Goal: Information Seeking & Learning: Learn about a topic

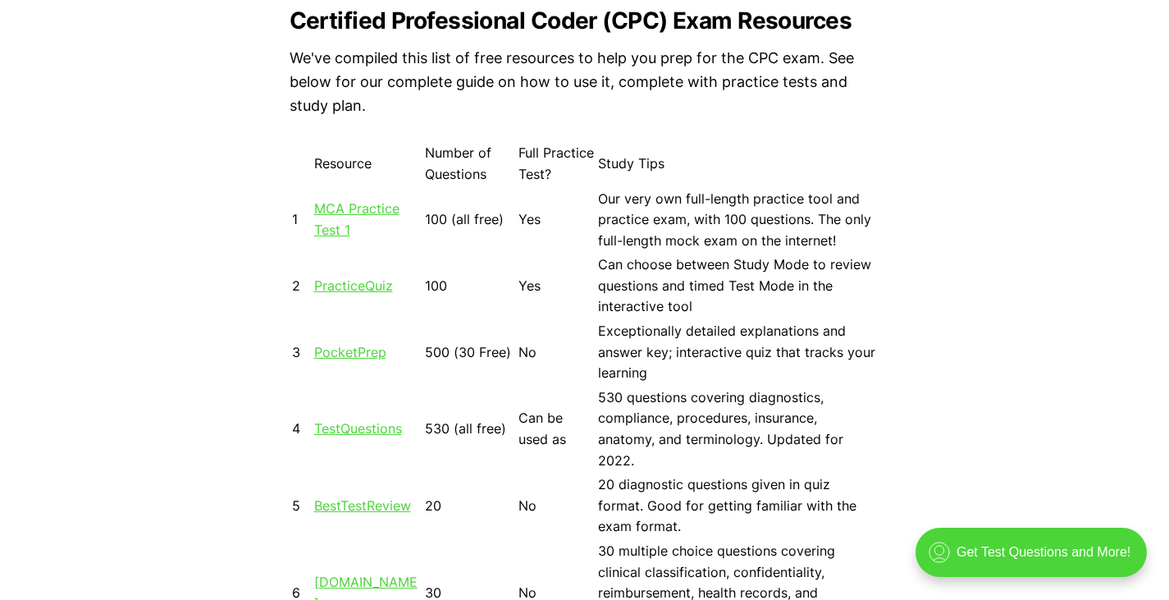
scroll to position [1465, 0]
click at [332, 204] on link "MCA Practice Test 1" at bounding box center [356, 218] width 85 height 38
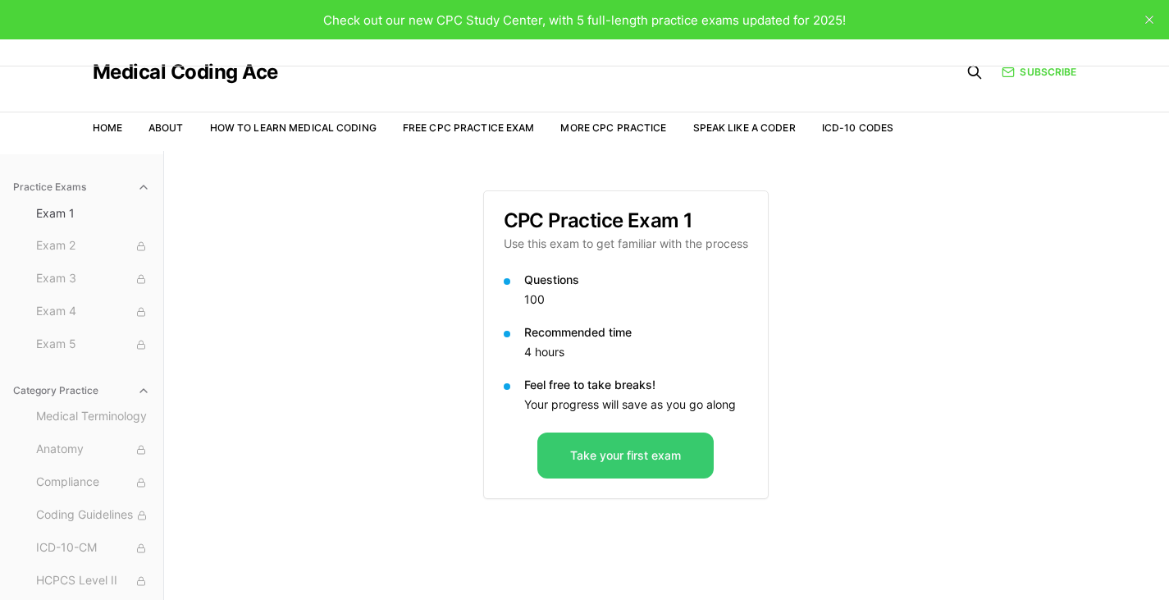
click at [664, 458] on button "Take your first exam" at bounding box center [625, 455] width 176 height 46
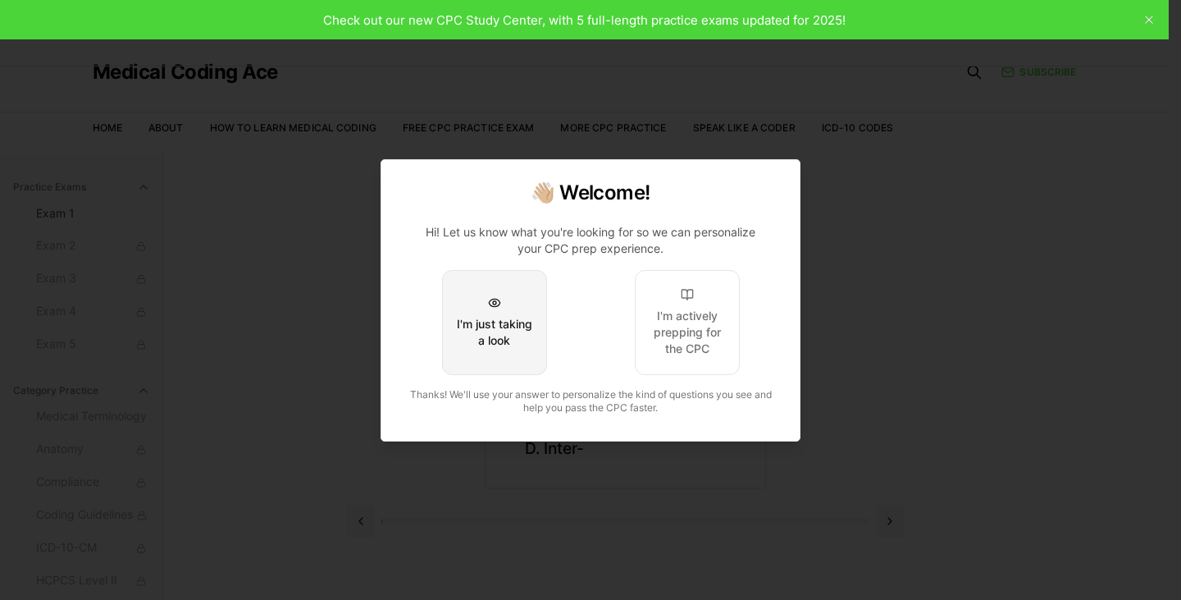
click at [499, 309] on button "I'm just taking a look" at bounding box center [494, 322] width 105 height 105
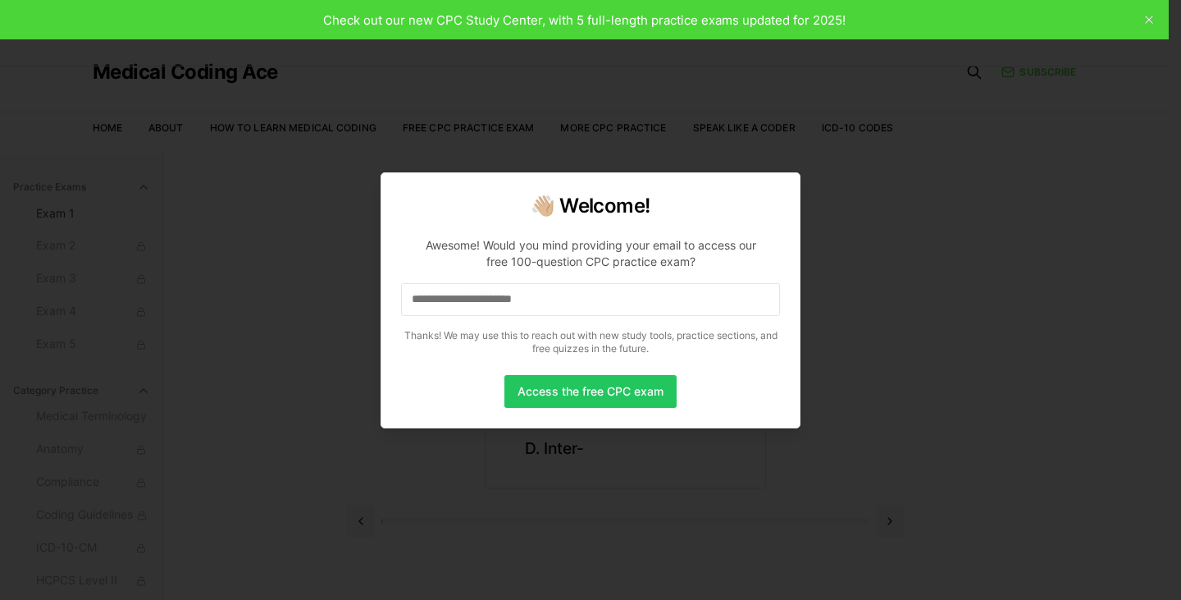
click at [499, 309] on input at bounding box center [590, 299] width 379 height 33
click at [567, 400] on button "Access the free CPC exam" at bounding box center [590, 391] width 172 height 33
click at [599, 395] on button "Access the free CPC exam" at bounding box center [590, 391] width 172 height 33
click at [595, 399] on button "Access the free CPC exam" at bounding box center [590, 391] width 172 height 33
click at [608, 301] on input "**********" at bounding box center [590, 299] width 379 height 33
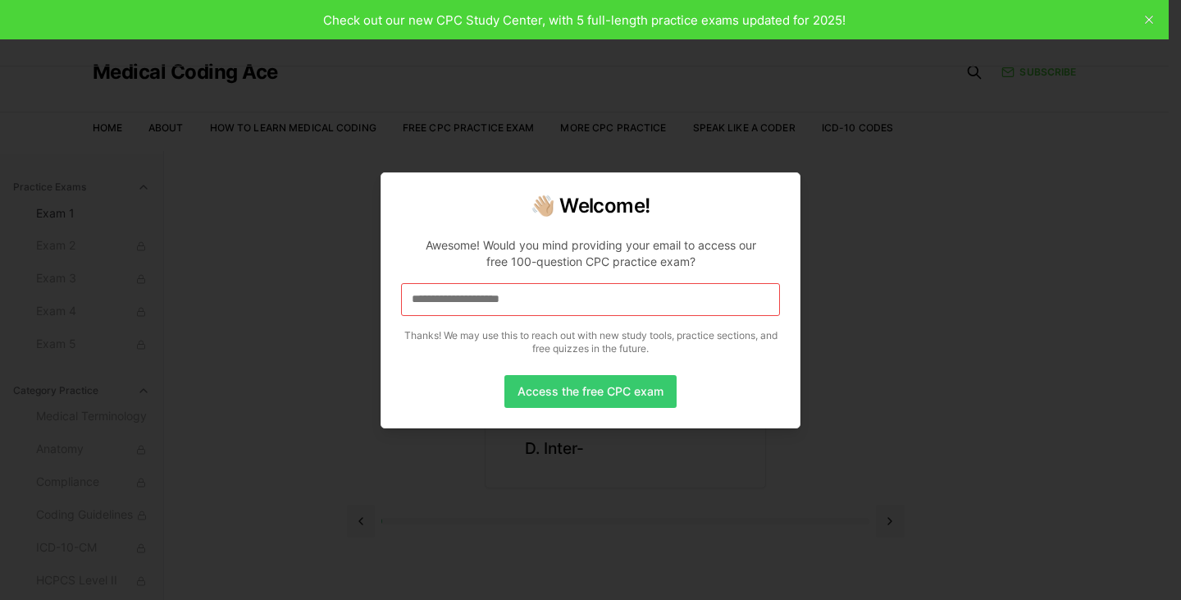
click at [609, 394] on button "Access the free CPC exam" at bounding box center [590, 391] width 172 height 33
click at [326, 335] on div at bounding box center [590, 300] width 1181 height 600
drag, startPoint x: 562, startPoint y: 467, endPoint x: 524, endPoint y: 465, distance: 37.8
click at [524, 465] on div at bounding box center [590, 300] width 1181 height 600
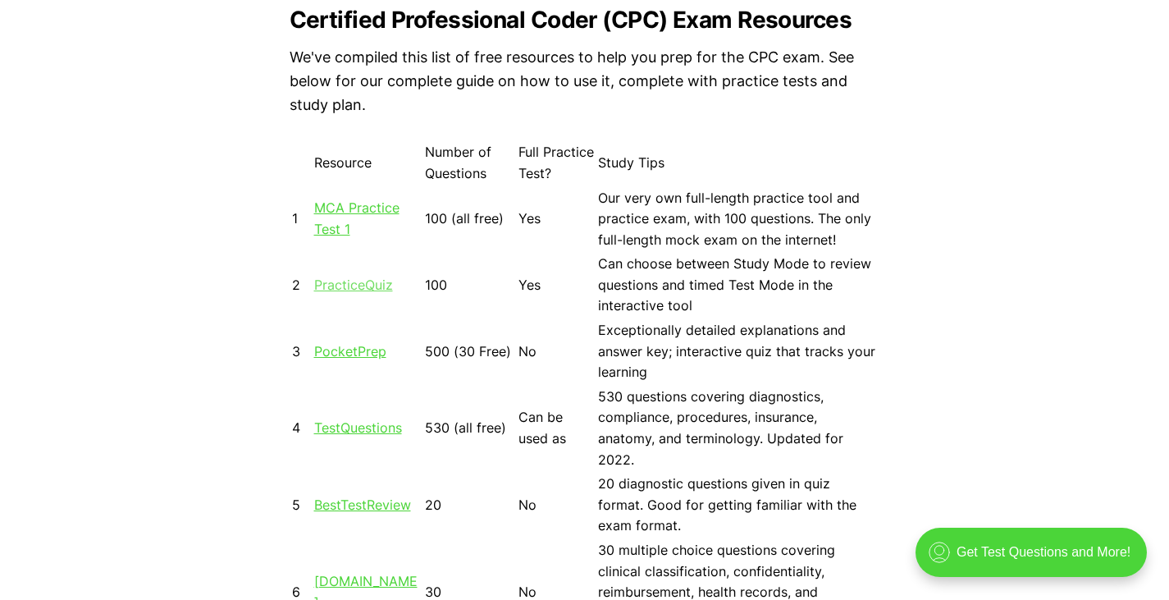
click at [368, 282] on link "PracticeQuiz" at bounding box center [353, 284] width 79 height 16
